Goal: Find specific page/section: Find specific page/section

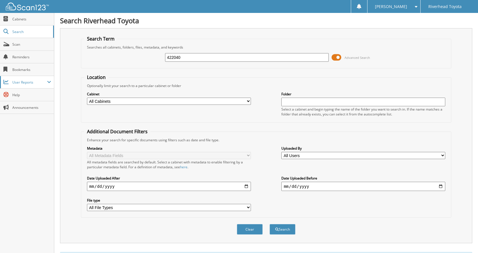
click at [31, 84] on span "User Reports" at bounding box center [29, 82] width 35 height 5
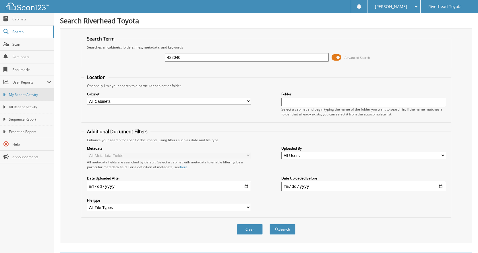
click at [31, 95] on span "My Recent Activity" at bounding box center [30, 94] width 42 height 5
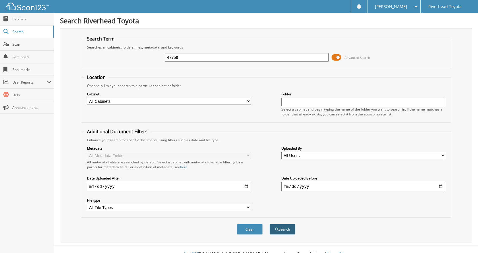
type input "47759"
click at [284, 230] on button "Search" at bounding box center [282, 229] width 26 height 11
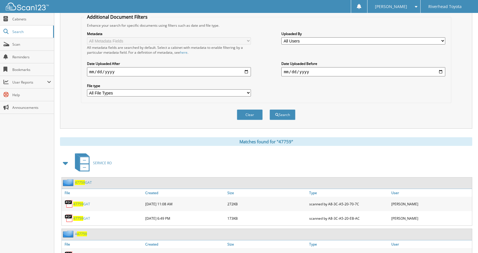
scroll to position [172, 0]
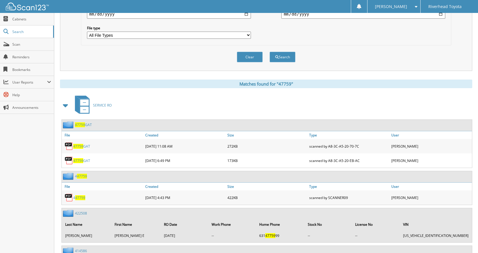
click at [79, 148] on span "47759" at bounding box center [78, 146] width 10 height 5
